Goal: Task Accomplishment & Management: Manage account settings

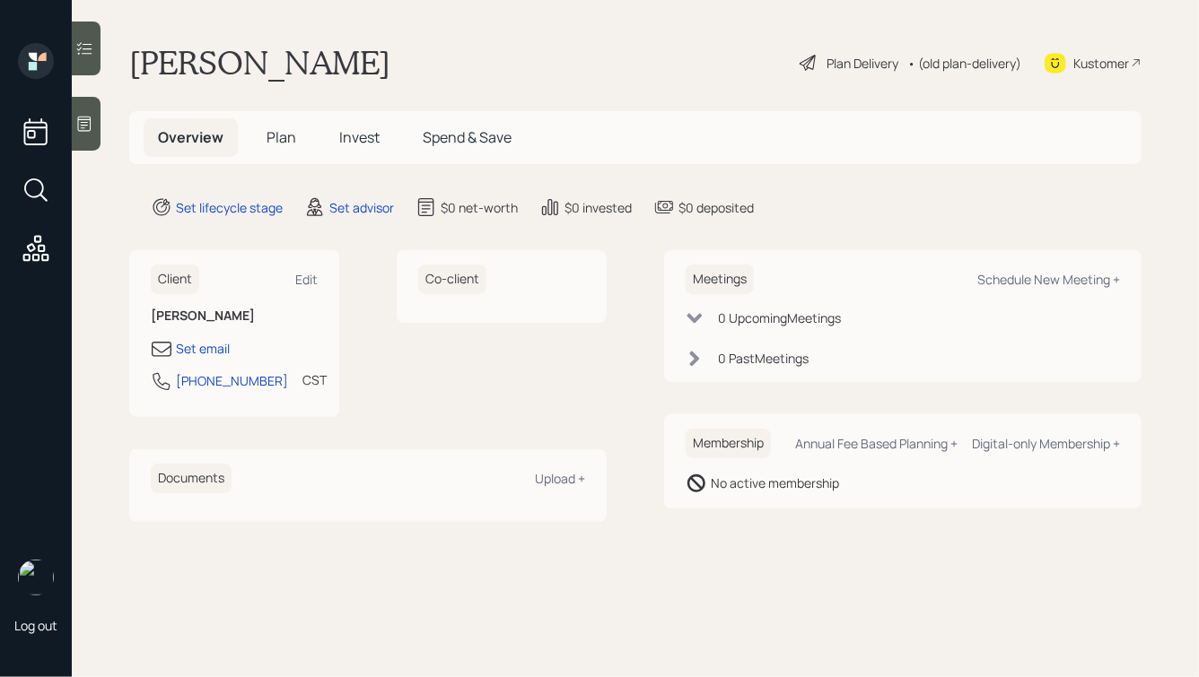
click at [1088, 50] on div "Kustomer" at bounding box center [1092, 62] width 97 height 39
click at [87, 123] on icon at bounding box center [84, 124] width 18 height 18
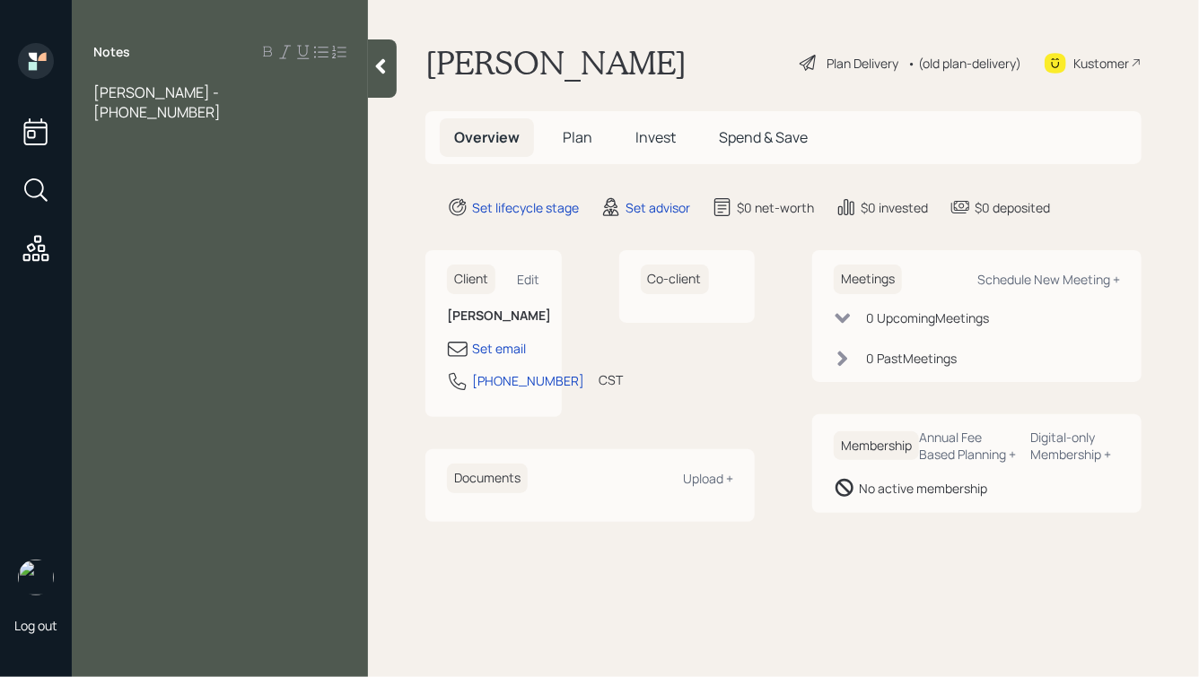
click at [150, 93] on span "[PERSON_NAME] - [PHONE_NUMBER]" at bounding box center [157, 102] width 128 height 39
drag, startPoint x: 314, startPoint y: 91, endPoint x: 225, endPoint y: 96, distance: 89.0
click at [225, 96] on div "[PERSON_NAME]'s [PERSON_NAME] - [PHONE_NUMBER]" at bounding box center [219, 102] width 253 height 39
copy span "[PHONE_NUMBER]"
click at [317, 92] on div "[PERSON_NAME]'s [PERSON_NAME] - [PHONE_NUMBER]" at bounding box center [219, 102] width 253 height 39
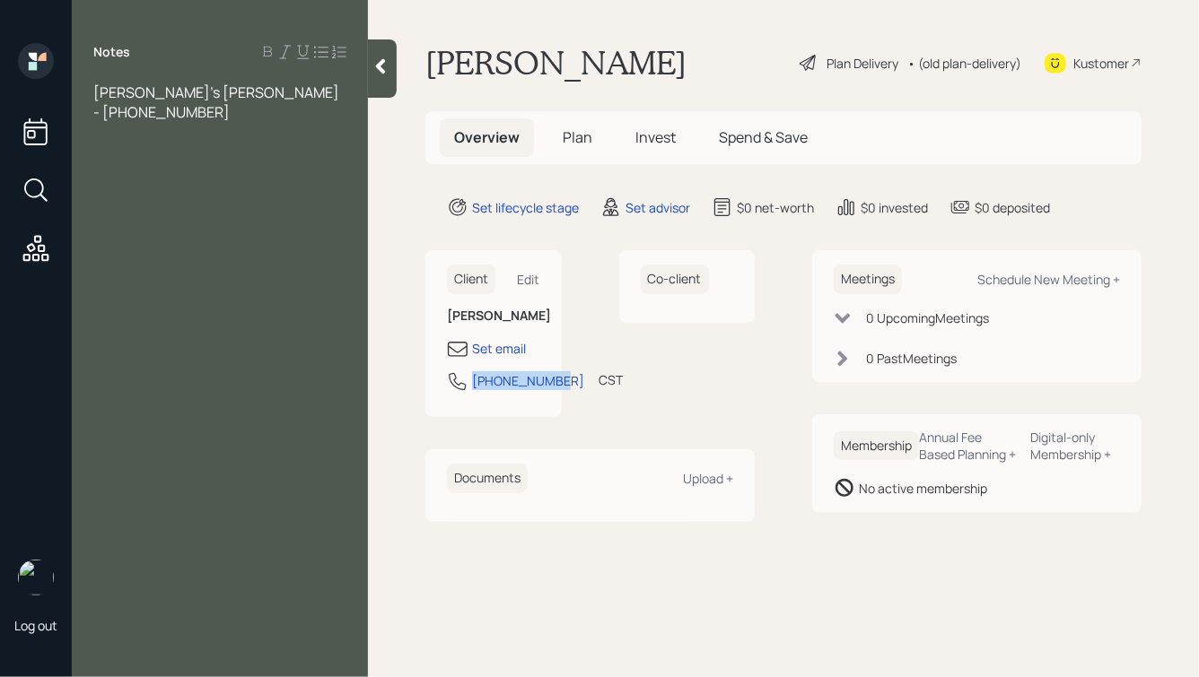
drag, startPoint x: 468, startPoint y: 390, endPoint x: 507, endPoint y: 441, distance: 64.1
click at [507, 403] on div "[PHONE_NUMBER] CST Currently 10:05 AM" at bounding box center [493, 387] width 93 height 32
copy div "[PHONE_NUMBER]"
click at [182, 116] on div "Notes [PERSON_NAME]'s [PERSON_NAME] - [PHONE_NUMBER]" at bounding box center [220, 349] width 296 height 613
click at [307, 101] on span "[PERSON_NAME]'s [PERSON_NAME] - [PHONE_NUMBER]" at bounding box center [217, 102] width 249 height 39
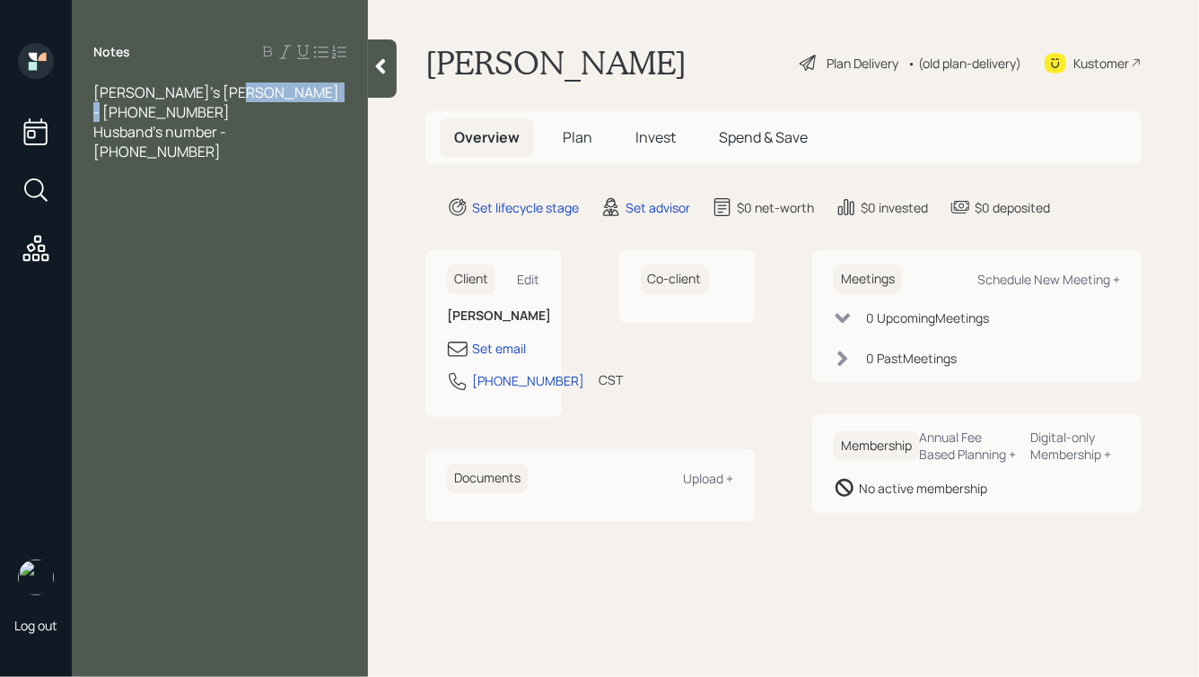
drag, startPoint x: 315, startPoint y: 92, endPoint x: 224, endPoint y: 95, distance: 90.7
click at [224, 95] on div "[PERSON_NAME]'s [PERSON_NAME] - [PHONE_NUMBER]" at bounding box center [219, 102] width 253 height 39
copy span "[PHONE_NUMBER]"
click at [521, 272] on div "Edit" at bounding box center [529, 279] width 22 height 17
select select "America/[GEOGRAPHIC_DATA]"
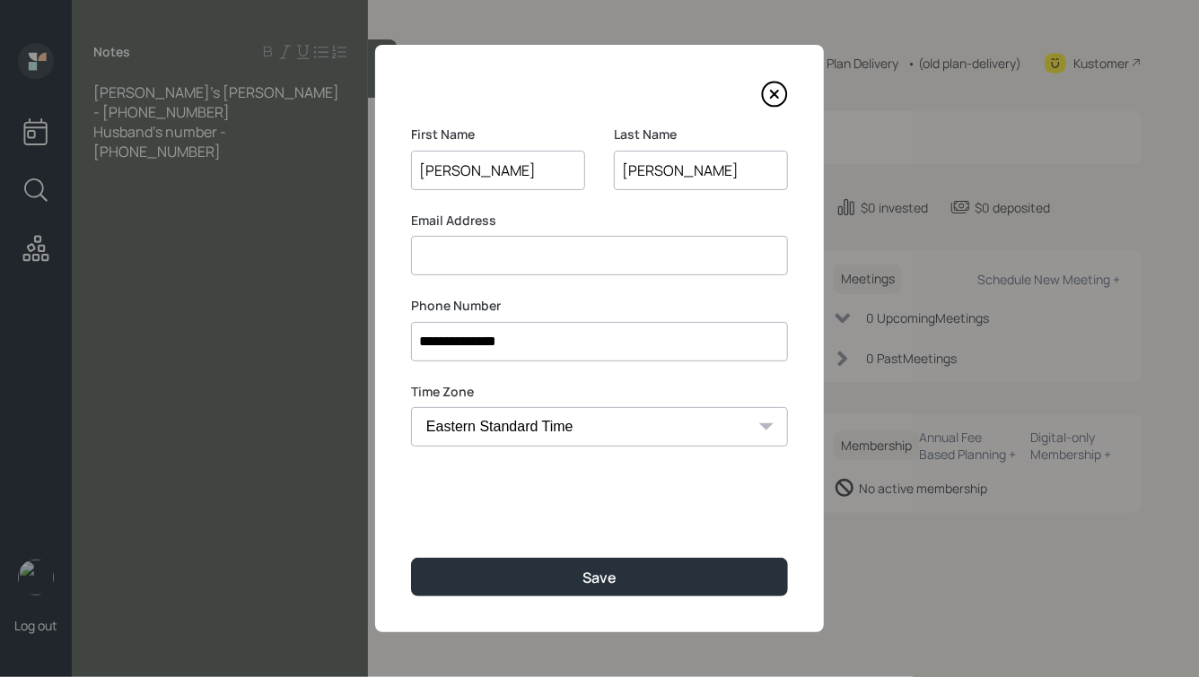
drag, startPoint x: 562, startPoint y: 343, endPoint x: 272, endPoint y: 344, distance: 289.8
click at [272, 344] on div "**********" at bounding box center [599, 338] width 1199 height 677
paste input
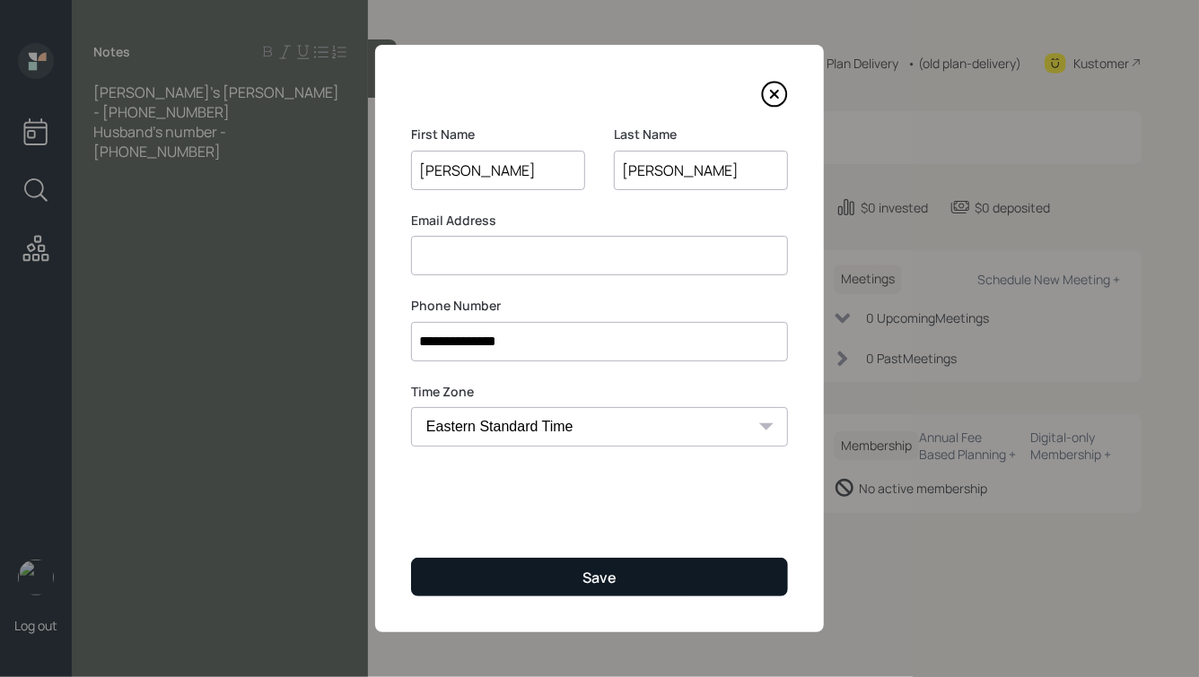
type input "**********"
click at [547, 584] on button "Save" at bounding box center [599, 577] width 377 height 39
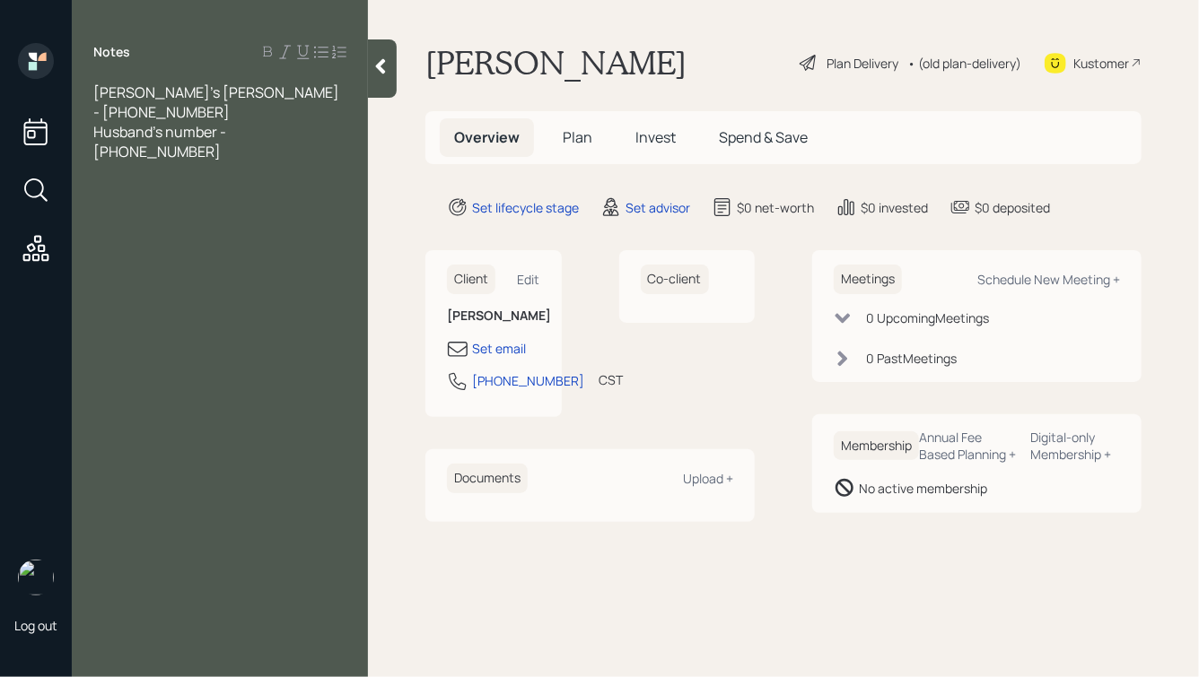
click at [395, 65] on div at bounding box center [382, 68] width 29 height 58
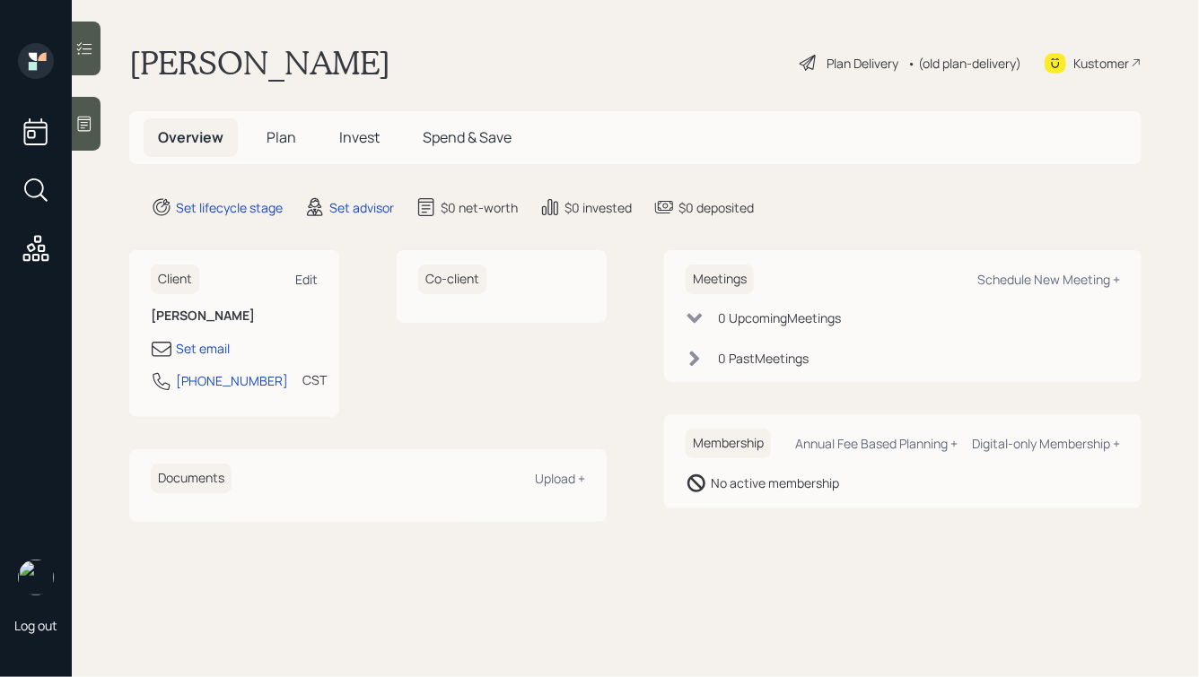
click at [310, 280] on div "Edit" at bounding box center [306, 279] width 22 height 17
select select "America/[GEOGRAPHIC_DATA]"
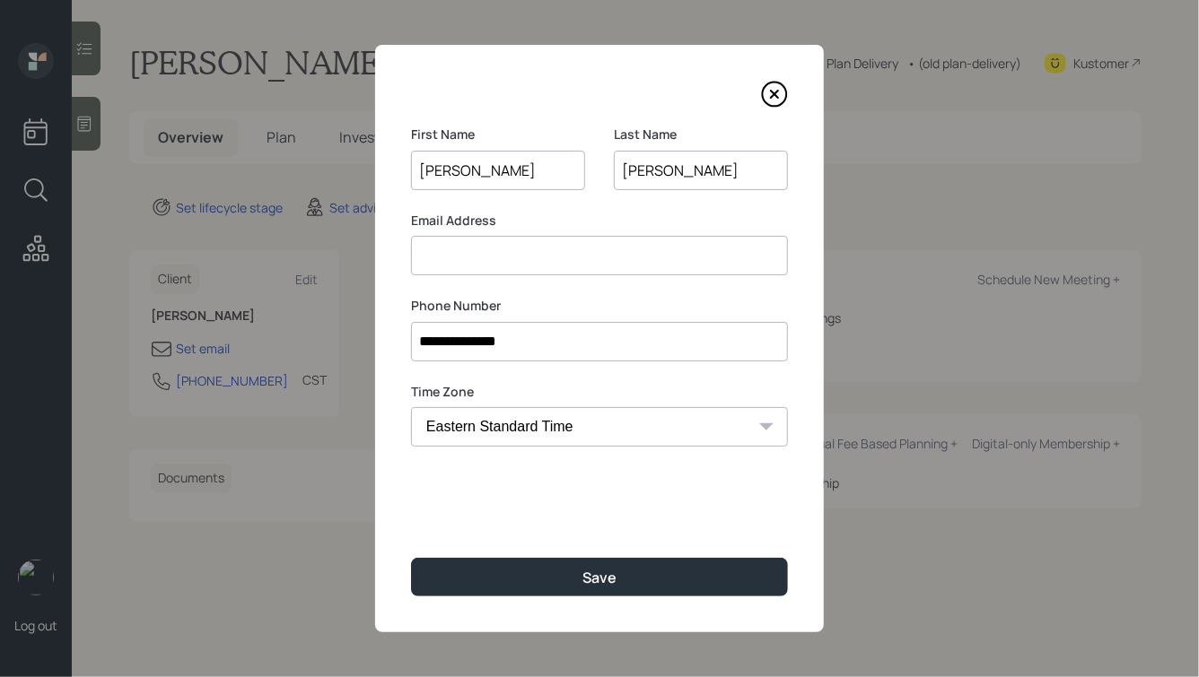
click at [561, 249] on input at bounding box center [599, 255] width 377 height 39
paste input "[EMAIL_ADDRESS][DOMAIN_NAME]"
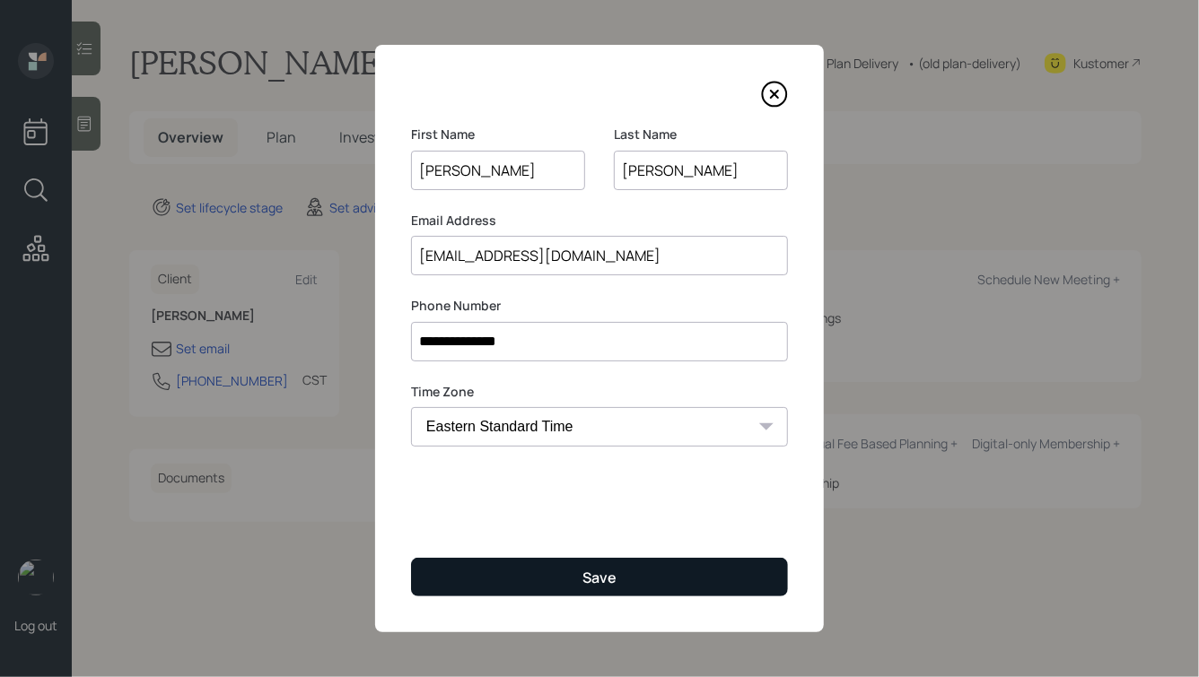
type input "[EMAIL_ADDRESS][DOMAIN_NAME]"
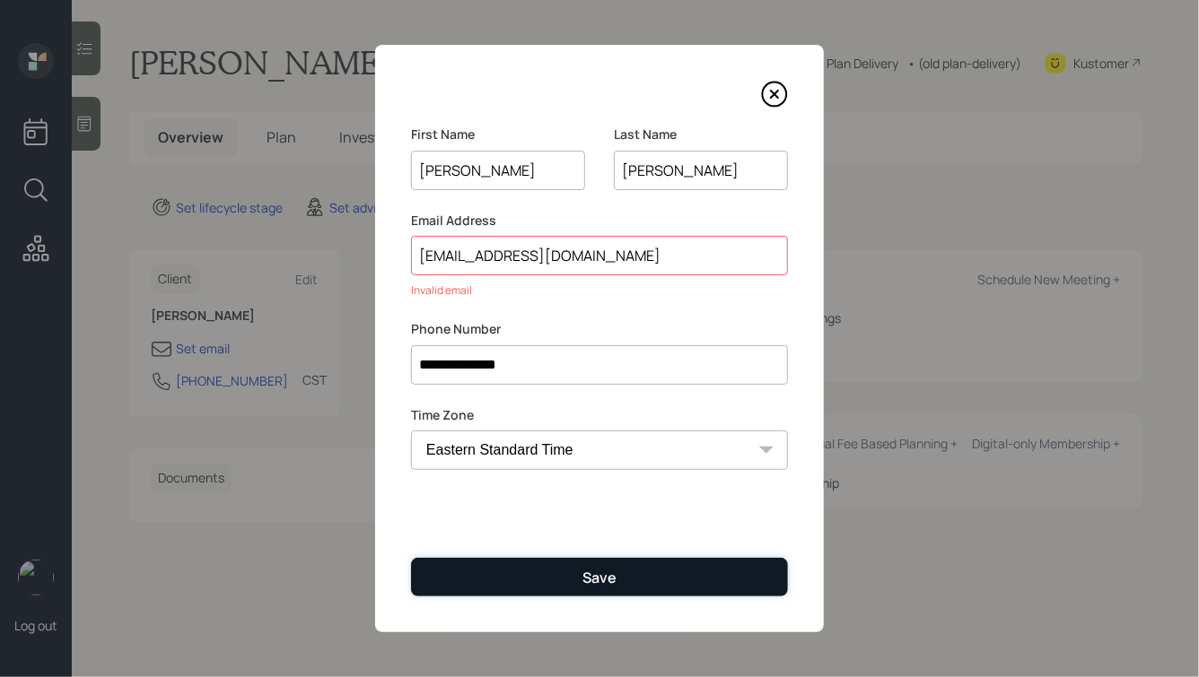
click at [556, 587] on button "Save" at bounding box center [599, 577] width 377 height 39
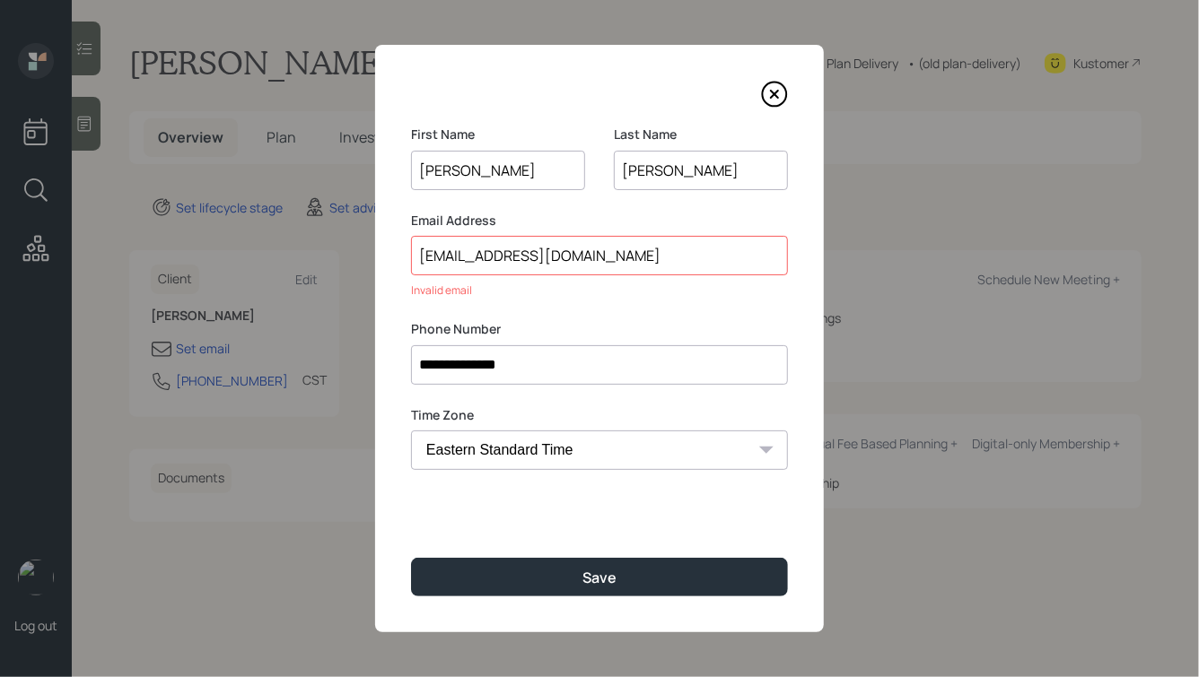
click at [589, 259] on input "[EMAIL_ADDRESS][DOMAIN_NAME]" at bounding box center [599, 255] width 377 height 39
click at [424, 256] on input "[EMAIL_ADDRESS][DOMAIN_NAME]" at bounding box center [599, 255] width 377 height 39
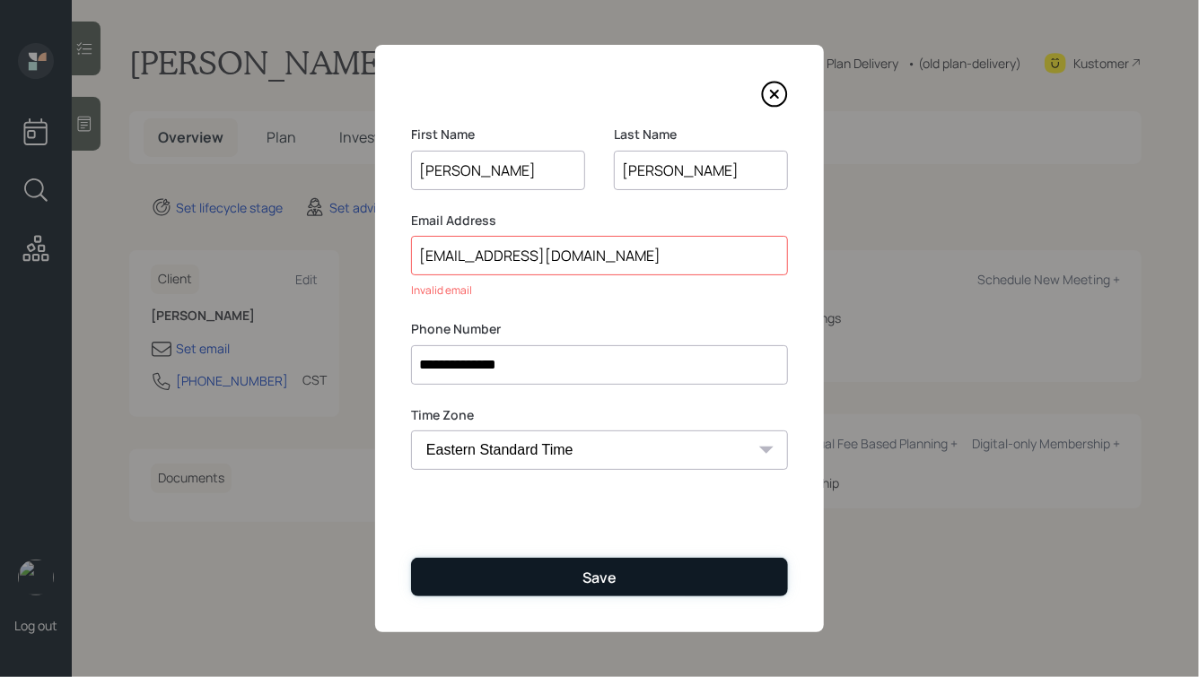
click at [546, 586] on button "Save" at bounding box center [599, 577] width 377 height 39
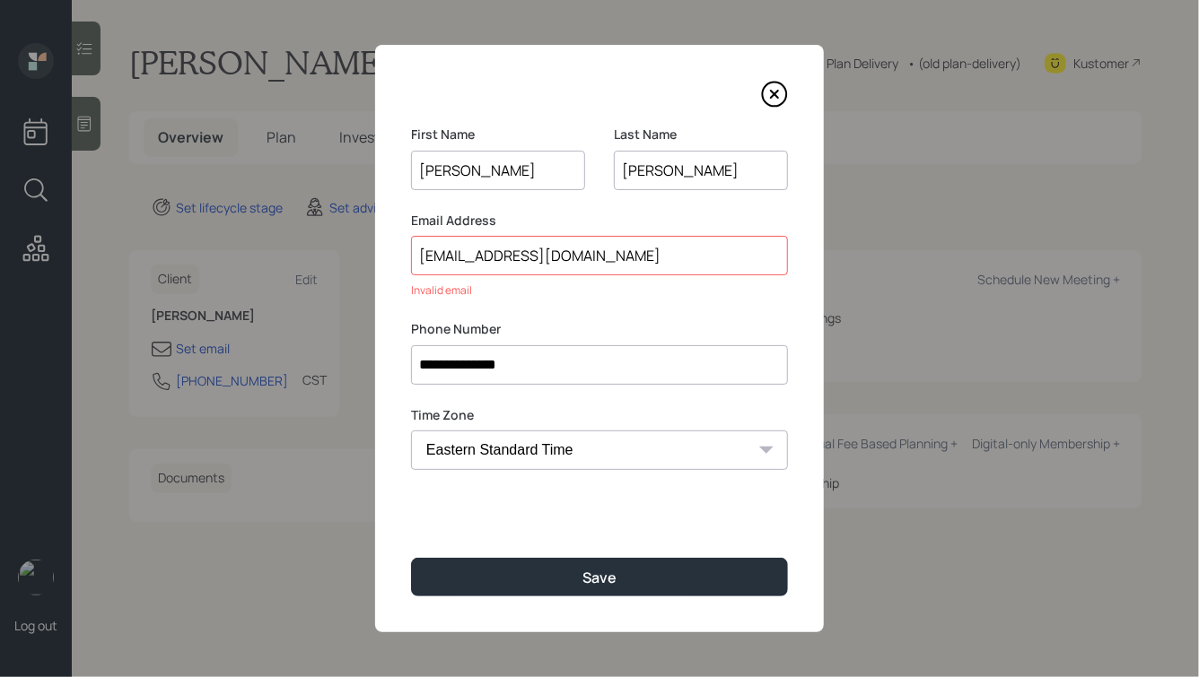
click at [774, 93] on icon at bounding box center [774, 94] width 7 height 7
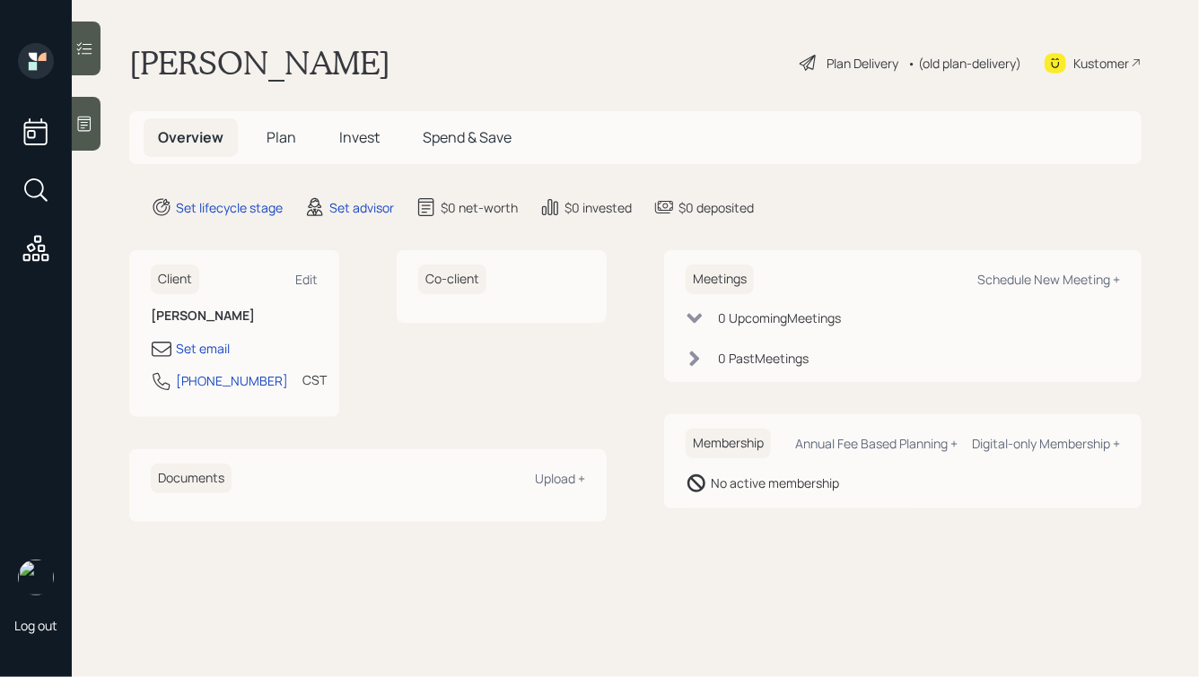
click at [1058, 50] on div "Kustomer" at bounding box center [1092, 62] width 97 height 39
drag, startPoint x: 262, startPoint y: 379, endPoint x: 162, endPoint y: 381, distance: 99.6
click at [162, 381] on div "[PHONE_NUMBER] CST Currently 10:08 AM" at bounding box center [234, 387] width 167 height 32
copy div "[PHONE_NUMBER]"
click at [97, 115] on div at bounding box center [86, 124] width 29 height 54
